Goal: Transaction & Acquisition: Purchase product/service

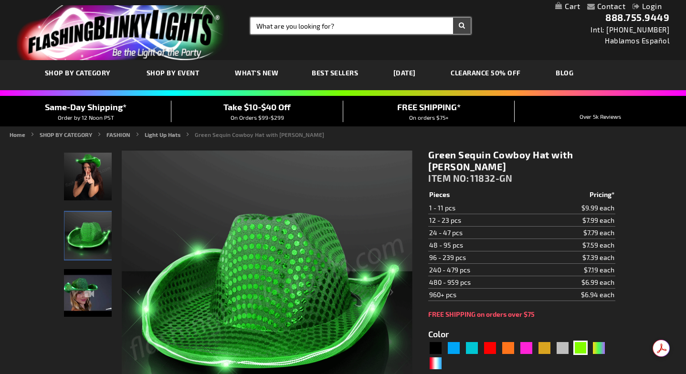
click at [340, 30] on input "Search" at bounding box center [360, 26] width 220 height 16
type input "wands"
click at [453, 18] on button "Search" at bounding box center [462, 26] width 18 height 16
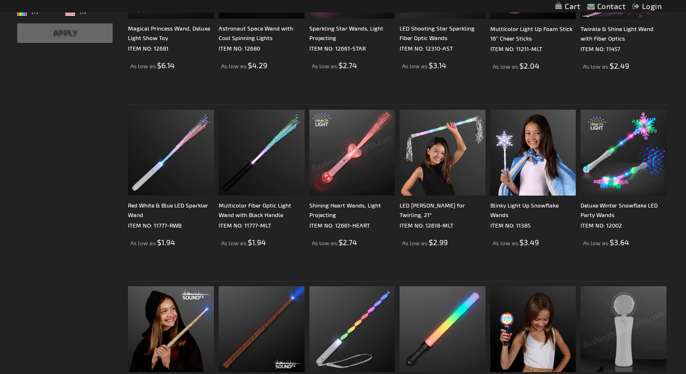
scroll to position [323, 0]
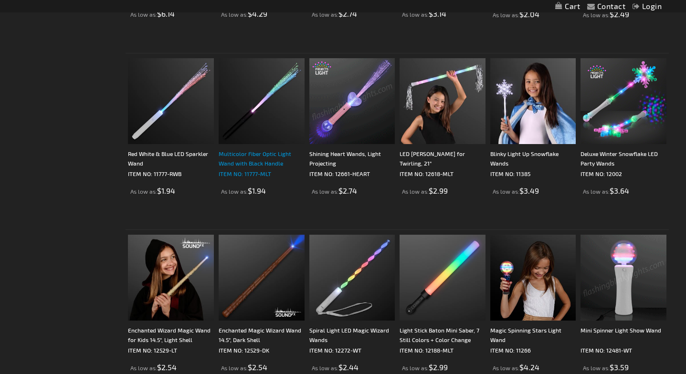
click at [266, 163] on div "Multicolor Fiber Optic Light Wand with Black Handle" at bounding box center [261, 158] width 86 height 19
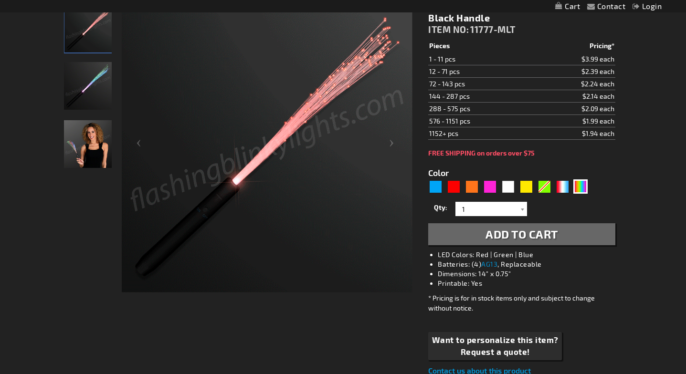
scroll to position [148, 0]
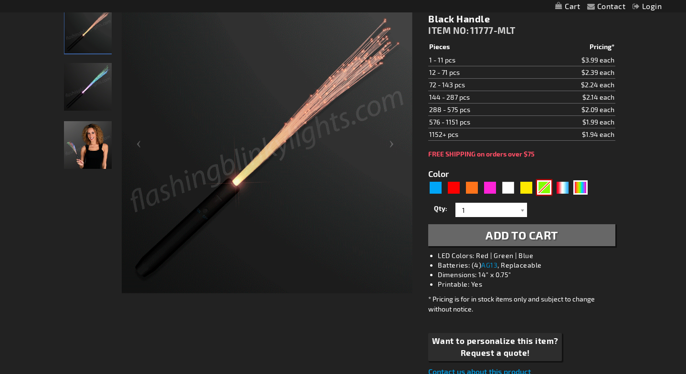
click at [543, 187] on div "Green" at bounding box center [544, 187] width 14 height 14
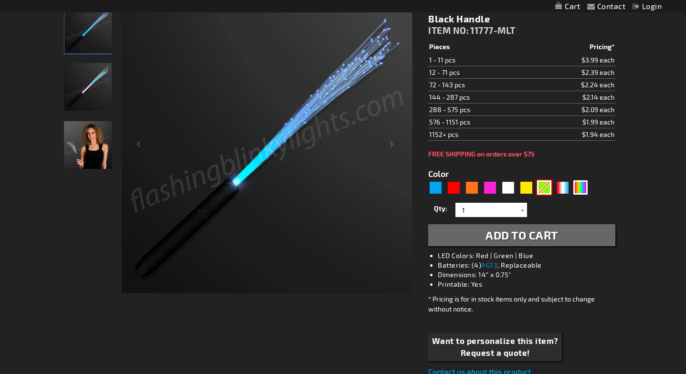
type input "5648"
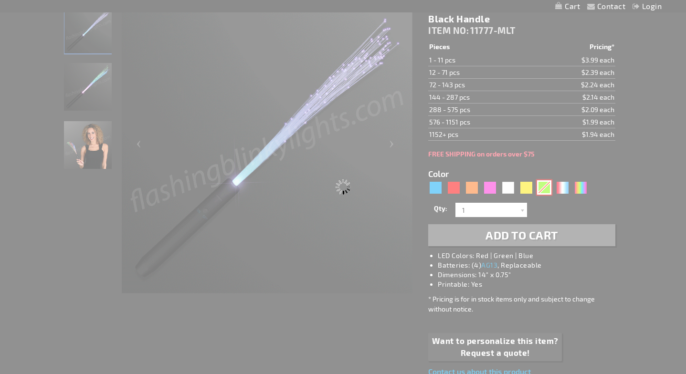
type input "11777-GN"
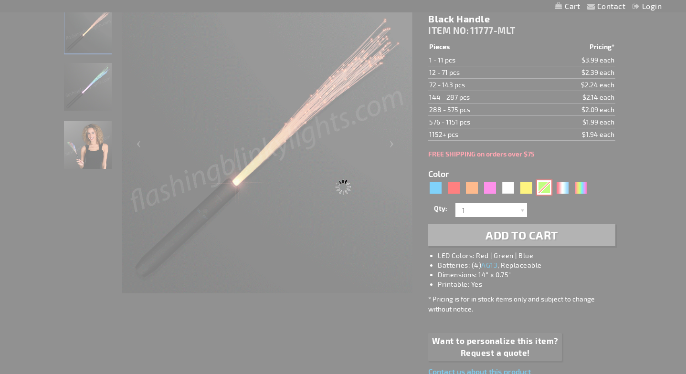
type input "Customize - Green Flashing Stick Wands with Green Sparkle Fibers - ITEM NO: 117…"
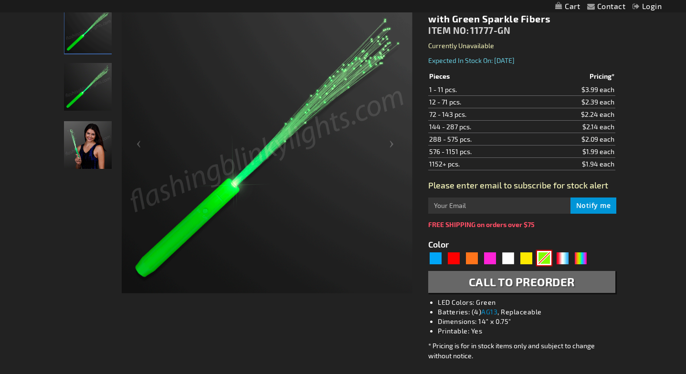
scroll to position [138, 0]
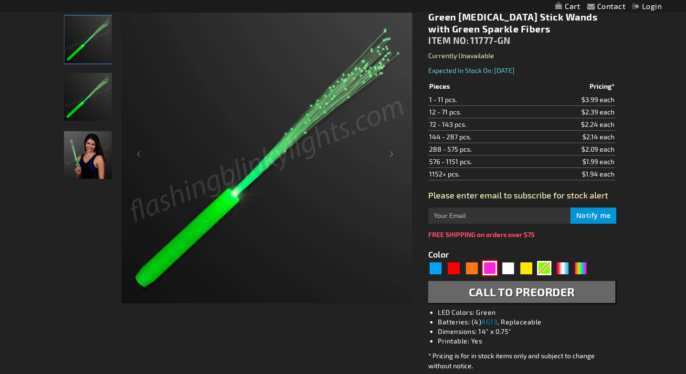
click at [493, 272] on div "Pink" at bounding box center [489, 268] width 14 height 14
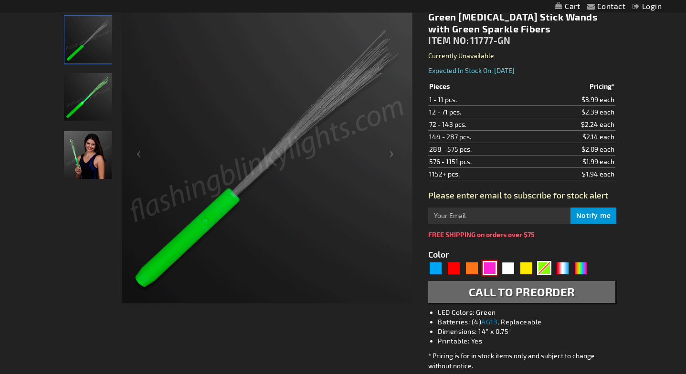
type input "5639"
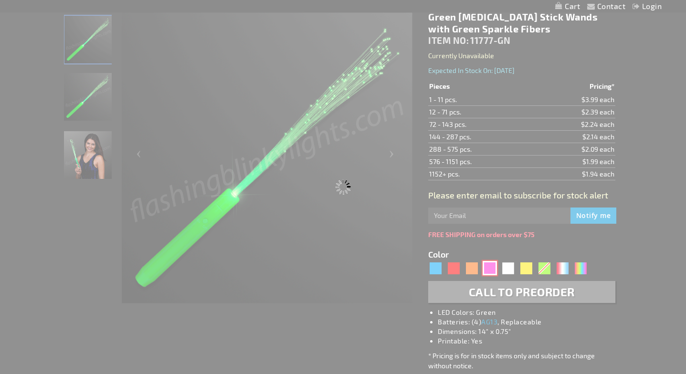
type input "11777-PK"
type input "Customize - Pink Flashing Stick Wands with Pink Sparkle Fibers - ITEM NO: 11777…"
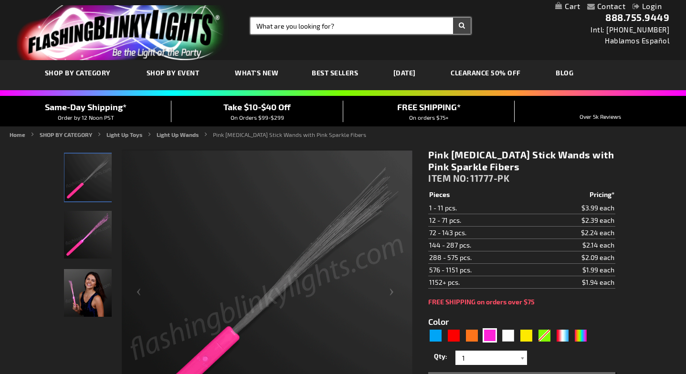
click at [347, 21] on input "Search" at bounding box center [360, 26] width 220 height 16
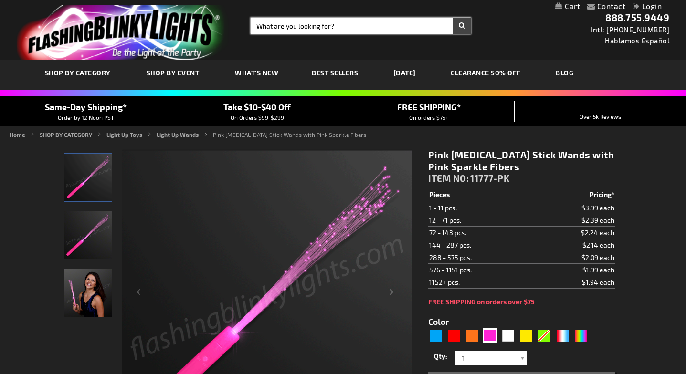
click at [291, 28] on input "Search" at bounding box center [360, 26] width 220 height 16
type input "wands"
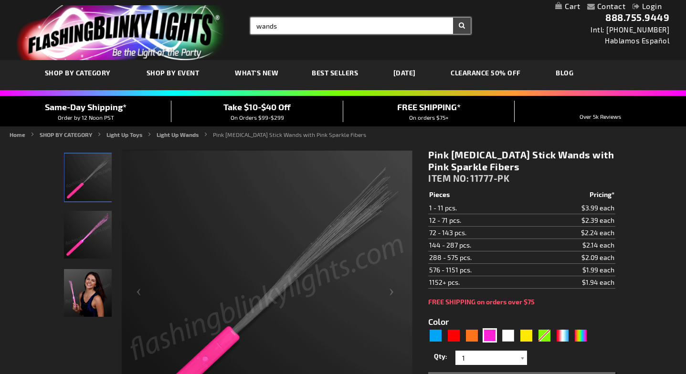
click at [453, 18] on button "Search" at bounding box center [462, 26] width 18 height 16
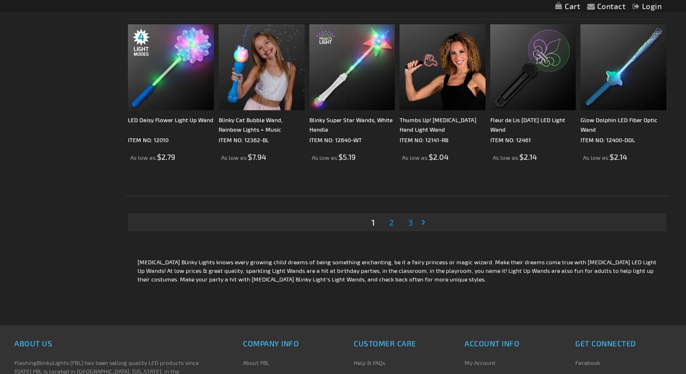
scroll to position [1772, 0]
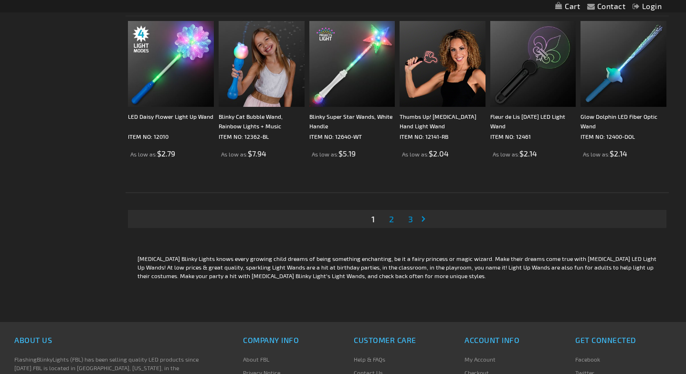
click at [391, 217] on span "2" at bounding box center [391, 219] width 5 height 10
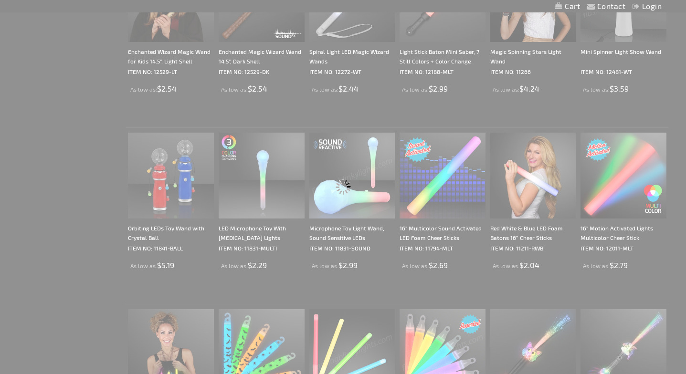
scroll to position [99, 0]
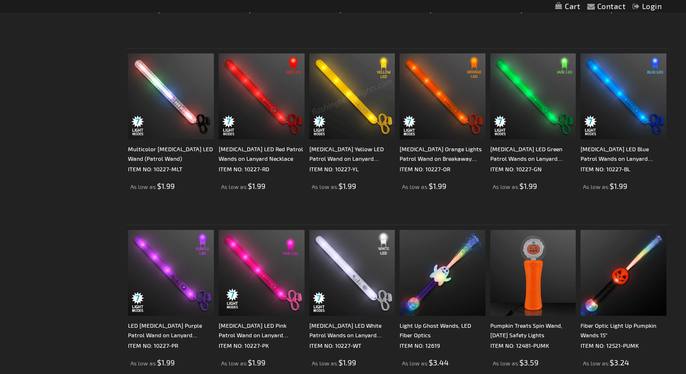
scroll to position [1235, 0]
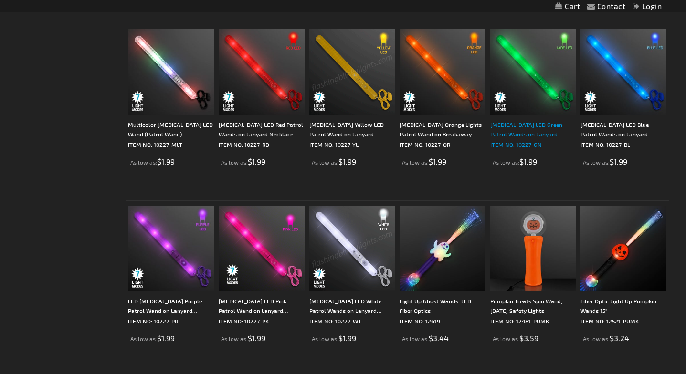
click at [524, 149] on p "ITEM NO: 10227-GN" at bounding box center [533, 145] width 86 height 10
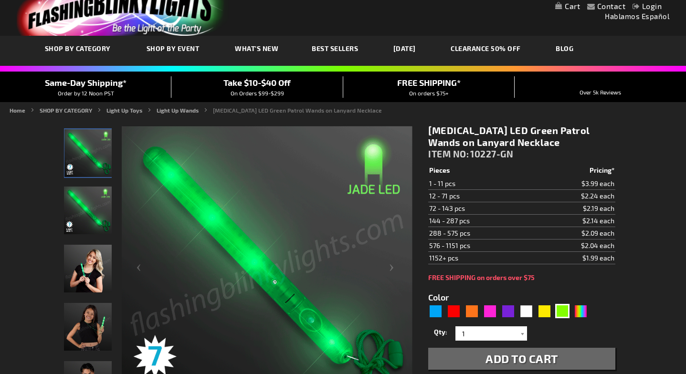
scroll to position [27, 0]
